Goal: Task Accomplishment & Management: Use online tool/utility

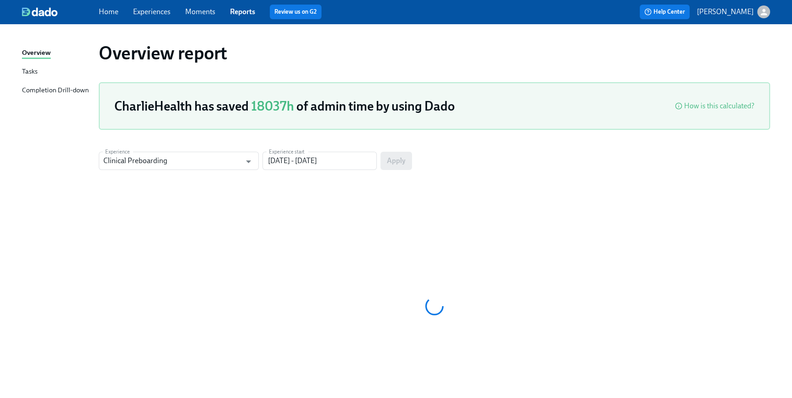
click at [100, 17] on div "Home Experiences Moments Reports Review us on G2" at bounding box center [267, 12] width 336 height 15
click at [105, 11] on link "Home" at bounding box center [109, 11] width 20 height 9
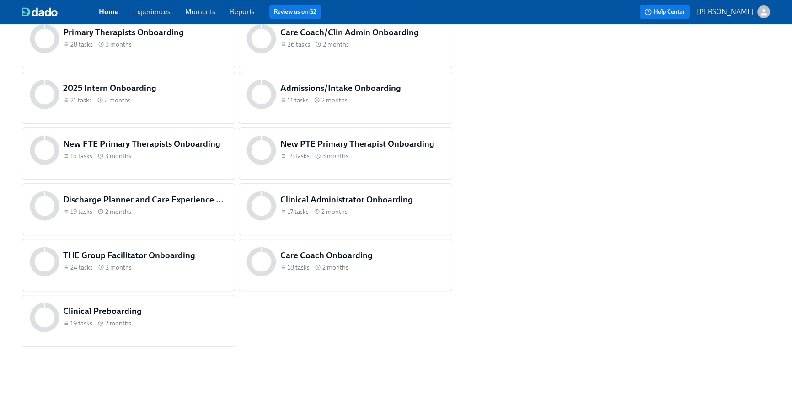
scroll to position [379, 0]
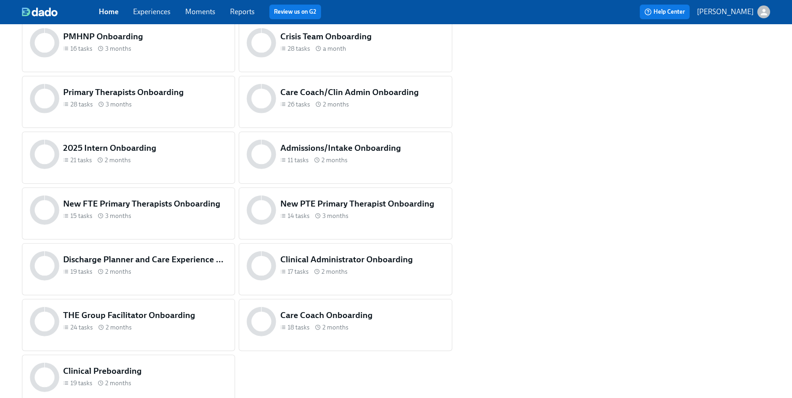
click at [193, 361] on div "Clinical Preboarding 19 tasks 2 months" at bounding box center [128, 377] width 201 height 33
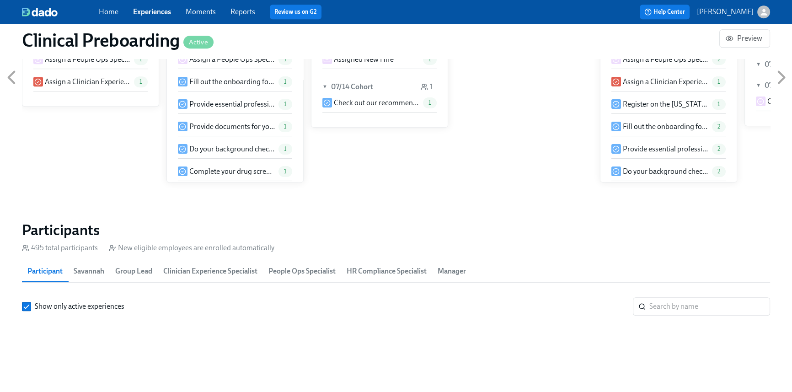
scroll to position [0, 10981]
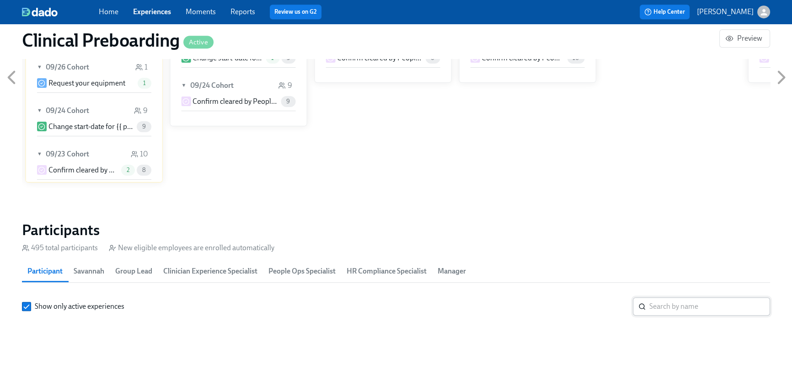
drag, startPoint x: 724, startPoint y: 303, endPoint x: 697, endPoint y: 310, distance: 28.2
click at [722, 304] on input "search" at bounding box center [709, 306] width 121 height 18
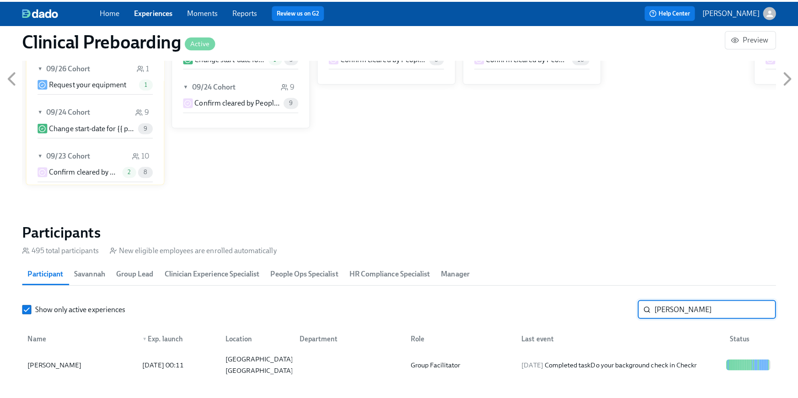
scroll to position [813, 0]
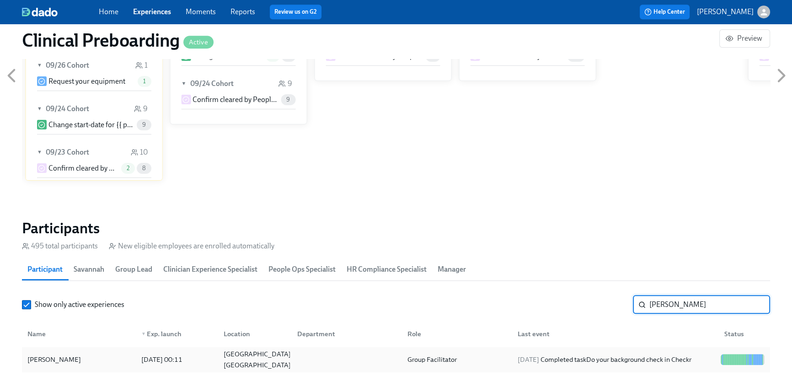
type input "[PERSON_NAME]"
click at [446, 365] on div "Group Facilitator" at bounding box center [455, 359] width 110 height 18
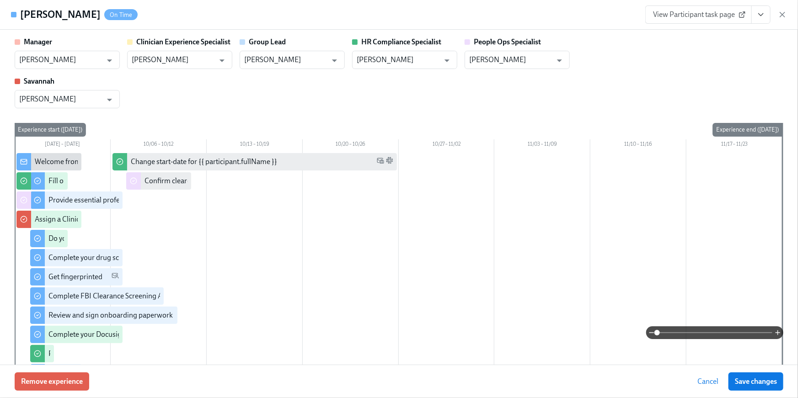
click at [768, 13] on button "View task page" at bounding box center [760, 14] width 19 height 18
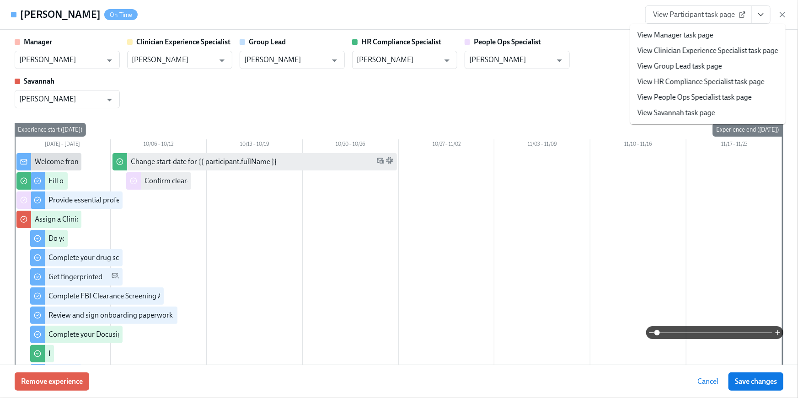
click at [716, 86] on link "View HR Compliance Specialist task page" at bounding box center [701, 82] width 127 height 10
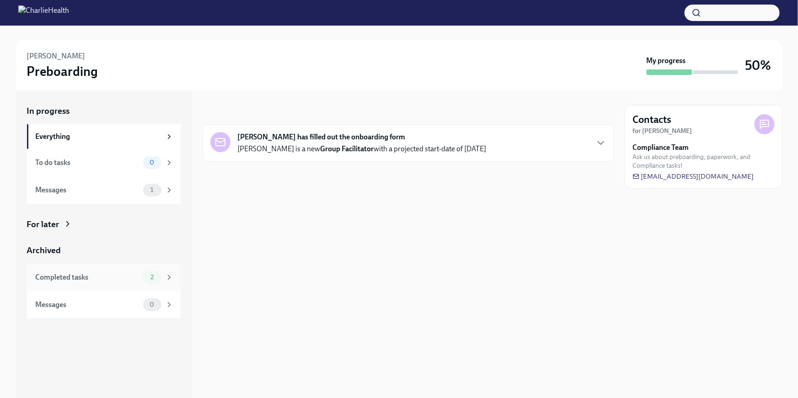
click at [98, 277] on div "Completed tasks" at bounding box center [88, 278] width 104 height 10
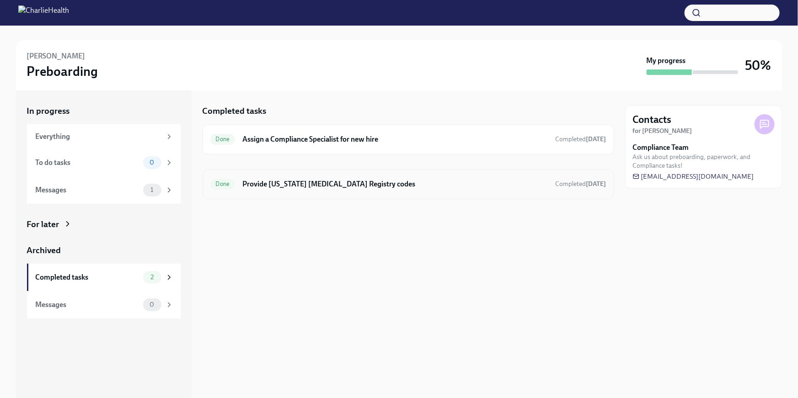
click at [390, 195] on div "Done Provide Pennsylvania Child Abuse Registry codes Completed yesterday" at bounding box center [409, 184] width 412 height 30
click at [463, 176] on div "Done Provide Pennsylvania Child Abuse Registry codes Completed yesterday" at bounding box center [409, 184] width 412 height 30
click at [433, 190] on div "Done Provide Pennsylvania Child Abuse Registry codes Completed yesterday" at bounding box center [408, 184] width 396 height 15
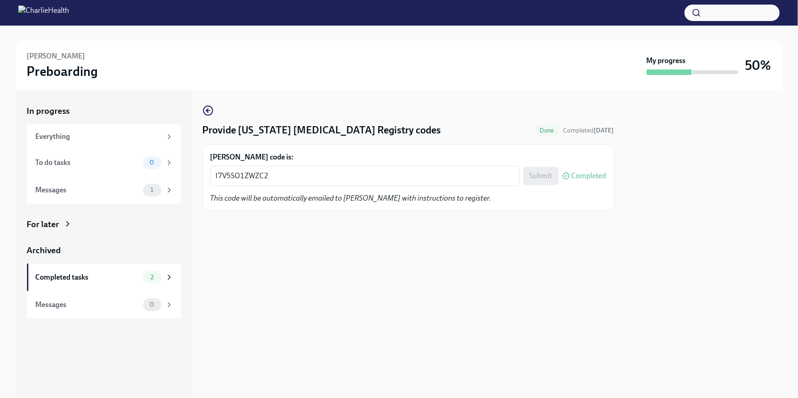
click at [349, 282] on div "Provide Pennsylvania Child Abuse Registry codes Done Completed yesterday Martha…" at bounding box center [409, 245] width 412 height 308
